Goal: Find specific page/section: Find specific page/section

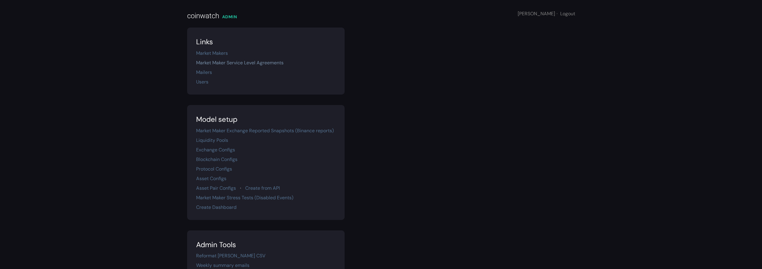
click at [271, 63] on link "Market Maker Service Level Agreements" at bounding box center [239, 63] width 87 height 6
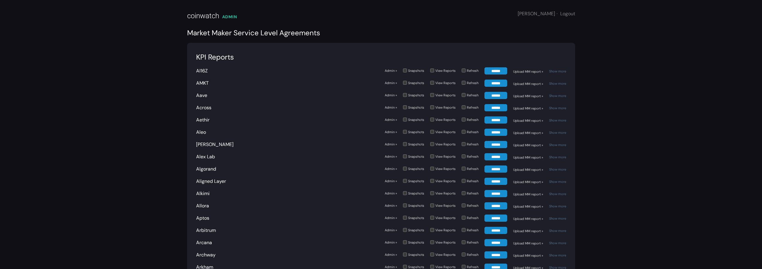
scroll to position [2091, 0]
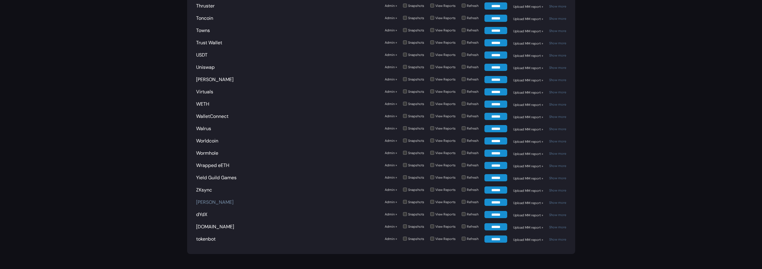
click at [201, 204] on link "[PERSON_NAME]" at bounding box center [214, 202] width 37 height 6
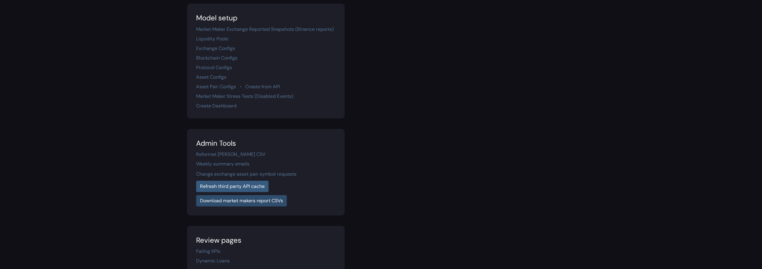
scroll to position [106, 0]
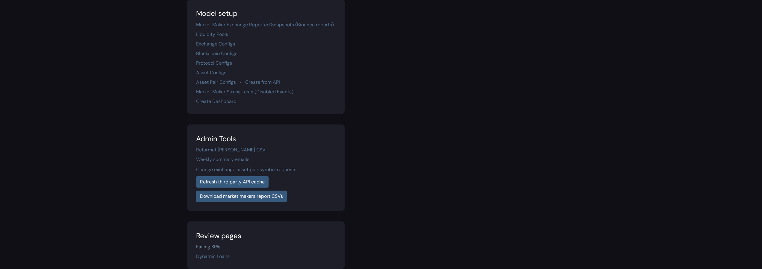
click at [214, 248] on link "Failing KPIs" at bounding box center [208, 247] width 24 height 6
